Goal: Transaction & Acquisition: Purchase product/service

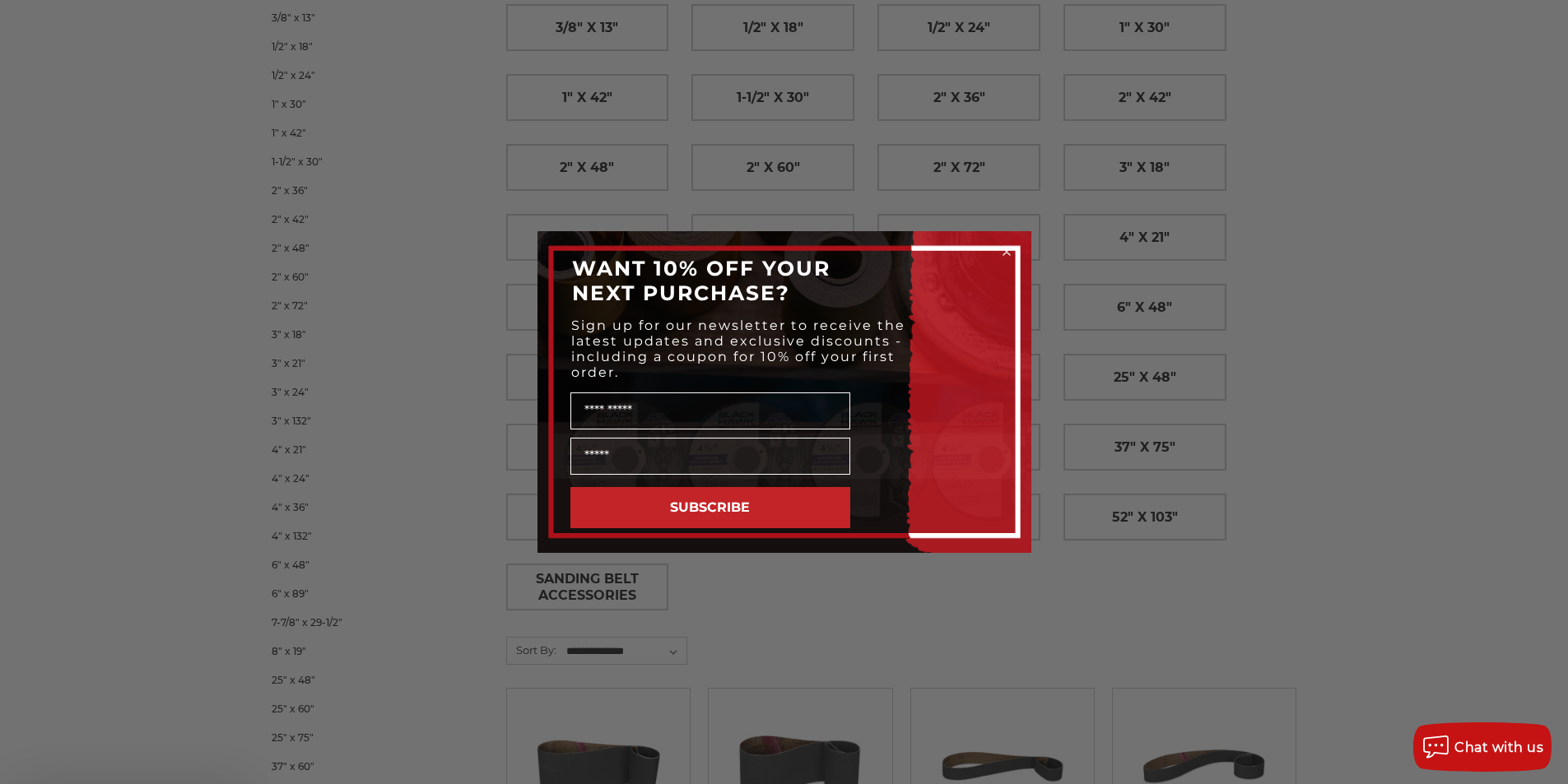
scroll to position [329, 0]
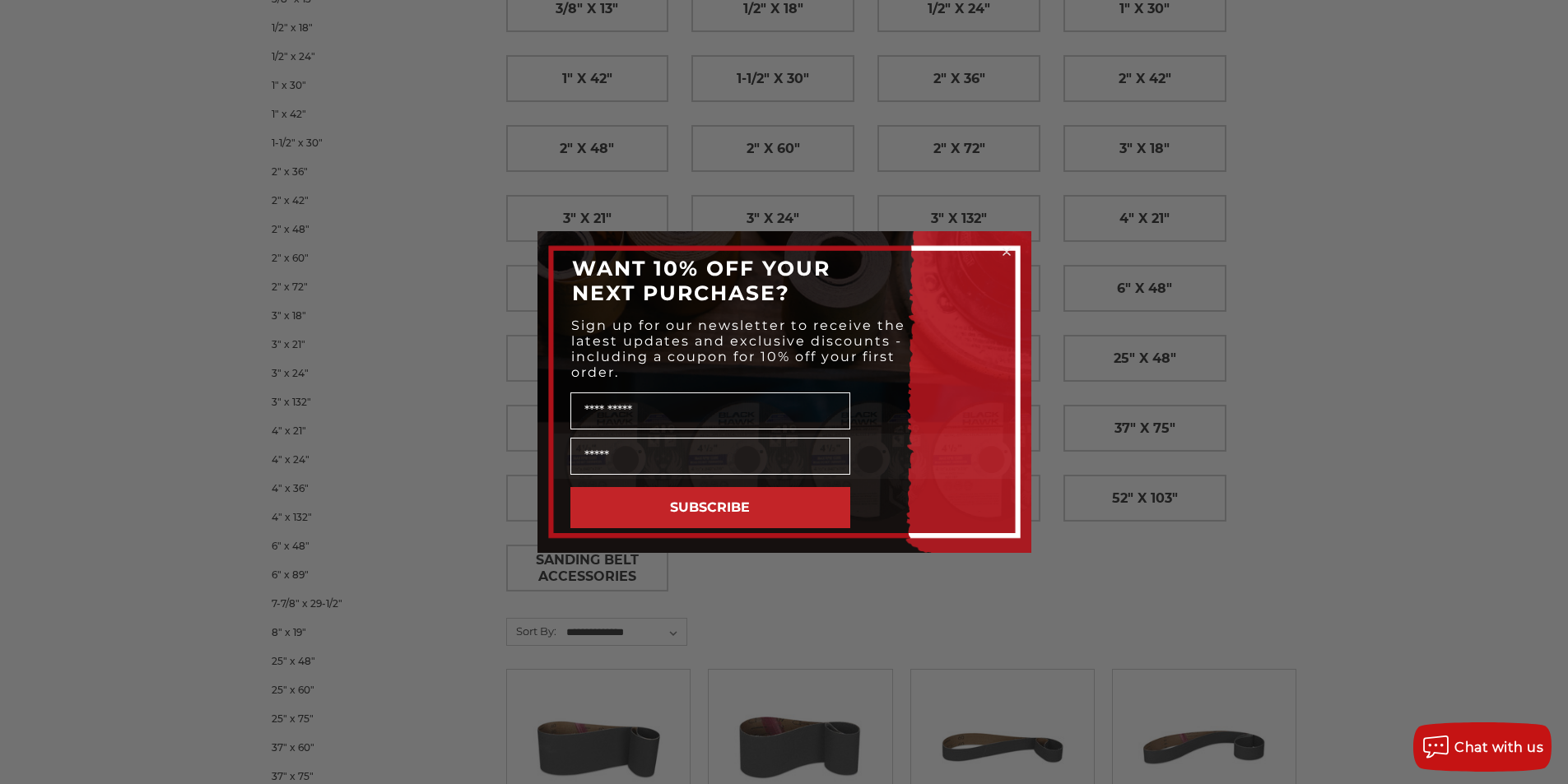
click at [1000, 248] on circle "Close dialog" at bounding box center [1007, 252] width 16 height 16
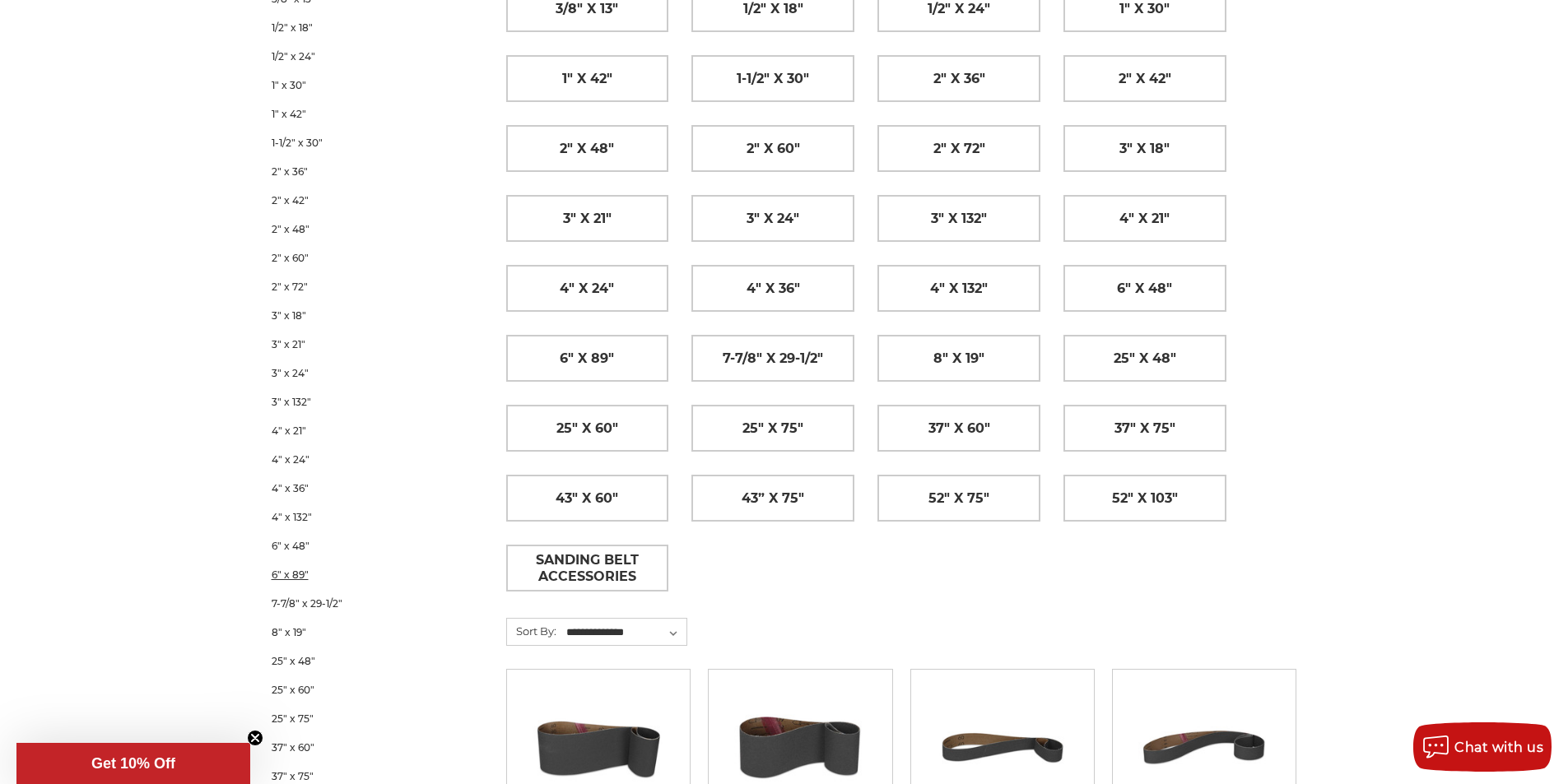
click at [296, 571] on link "6" x 89"" at bounding box center [367, 574] width 191 height 28
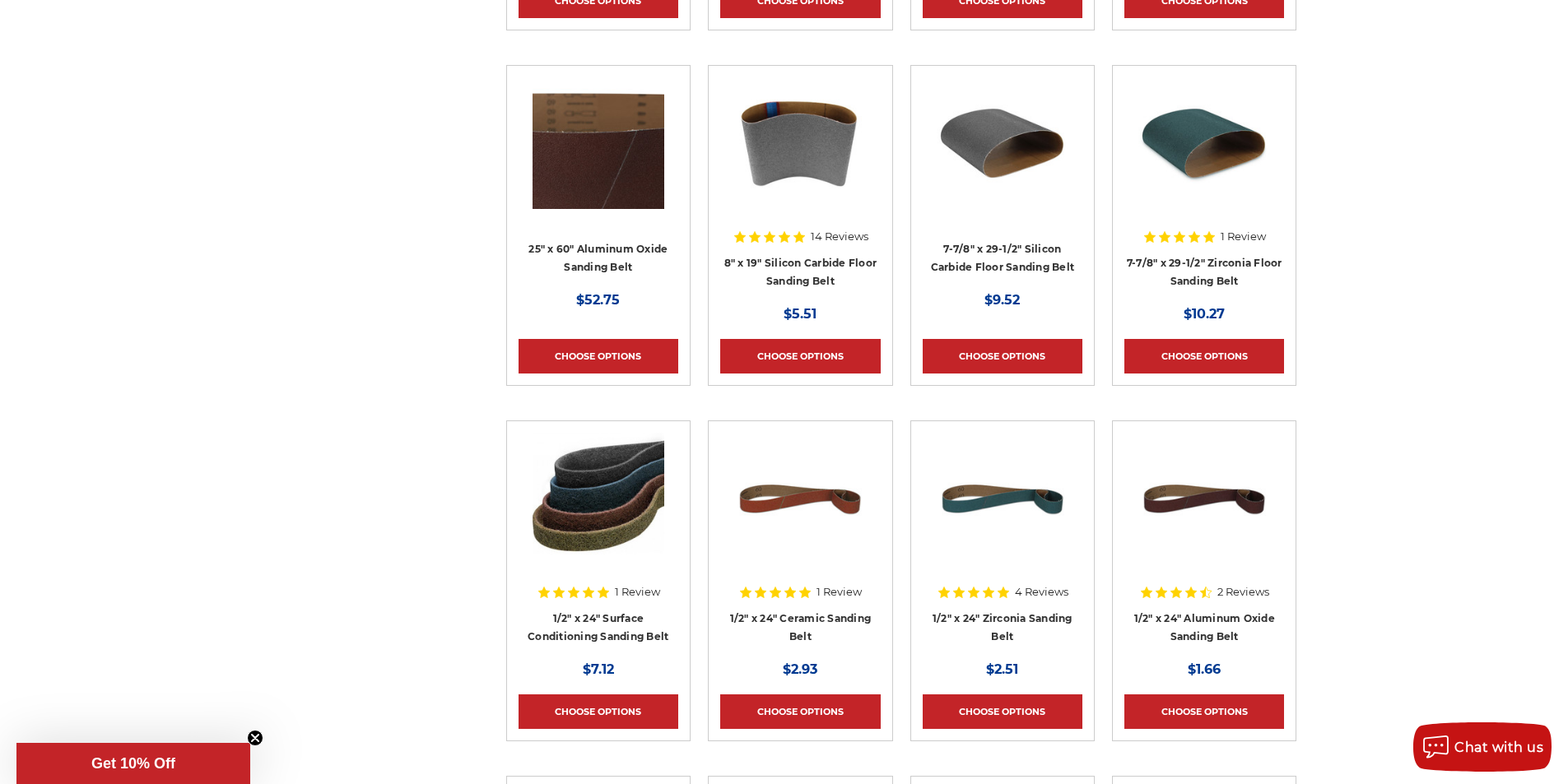
scroll to position [4187, 0]
